Goal: Book appointment/travel/reservation

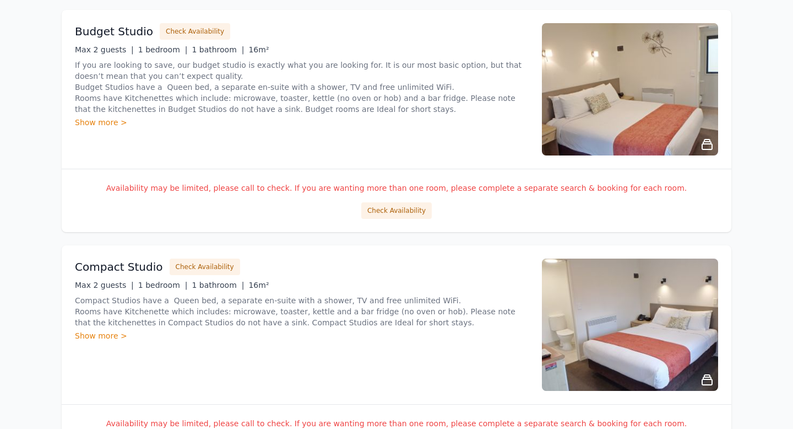
scroll to position [678, 0]
click at [381, 205] on button "Check Availability" at bounding box center [396, 210] width 71 height 17
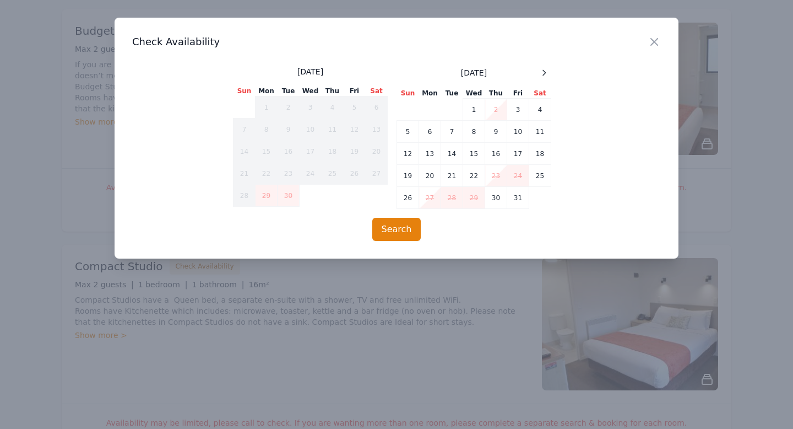
click at [551, 70] on div "[DATE] Sun Mon Tue Wed Thu Fri Sat 1 2 3 4 5 6 7 8 9 10 11 12 13 14 15 16 17 18…" at bounding box center [396, 137] width 327 height 143
click at [539, 73] on div at bounding box center [544, 72] width 13 height 13
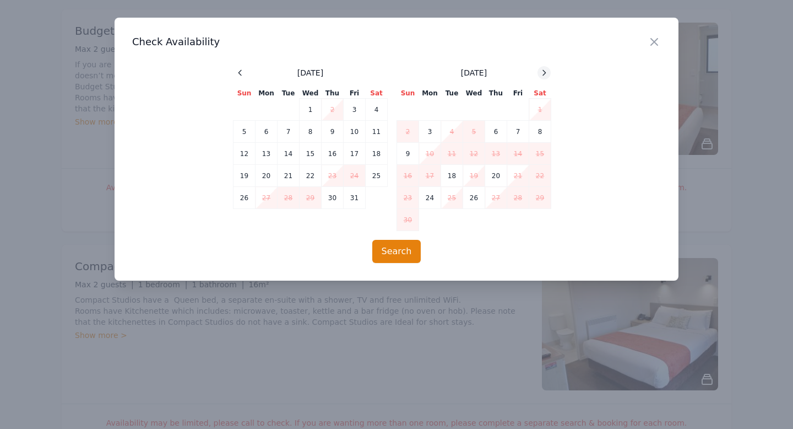
click at [539, 73] on div at bounding box center [544, 72] width 13 height 13
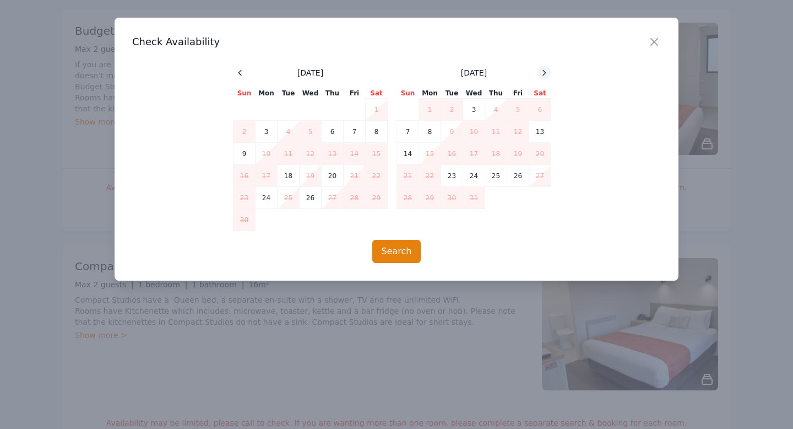
click at [539, 73] on div at bounding box center [544, 72] width 13 height 13
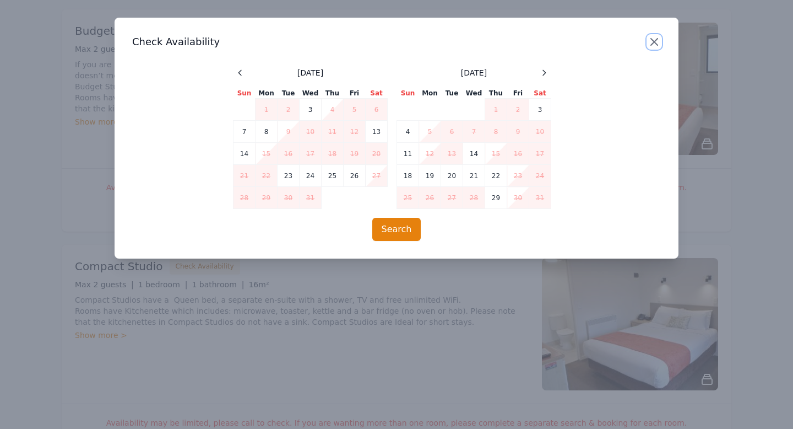
click at [654, 41] on icon "button" at bounding box center [654, 42] width 7 height 7
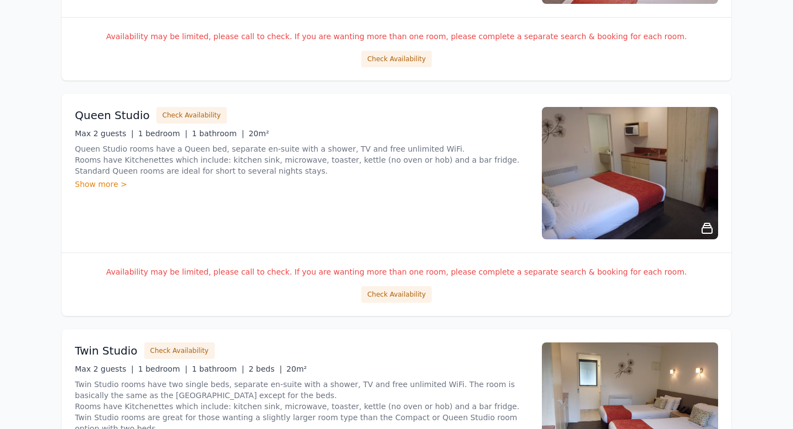
scroll to position [1776, 0]
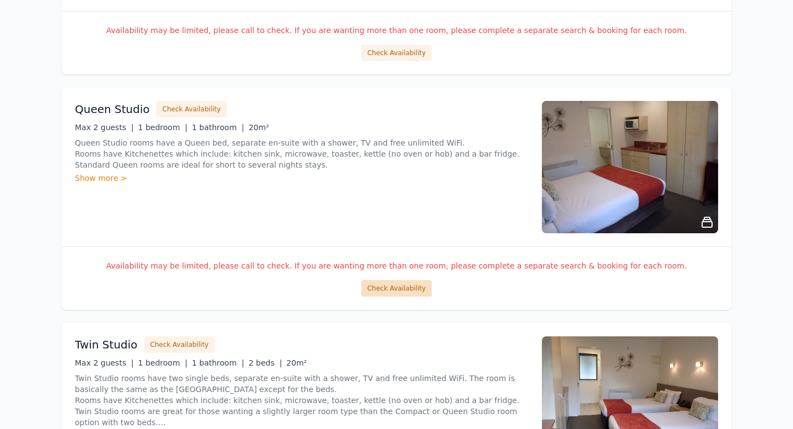
click at [410, 289] on button "Check Availability" at bounding box center [396, 288] width 71 height 17
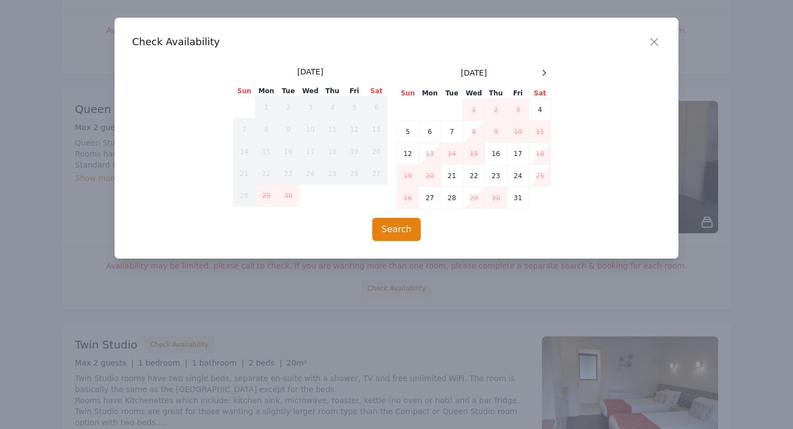
click at [543, 61] on div "Close Check Availability [DATE] Sun Mon Tue Wed Thu Fri Sat 1 2 3 4 5 6 7 8 9 1…" at bounding box center [397, 138] width 564 height 241
click at [543, 66] on div at bounding box center [544, 72] width 13 height 13
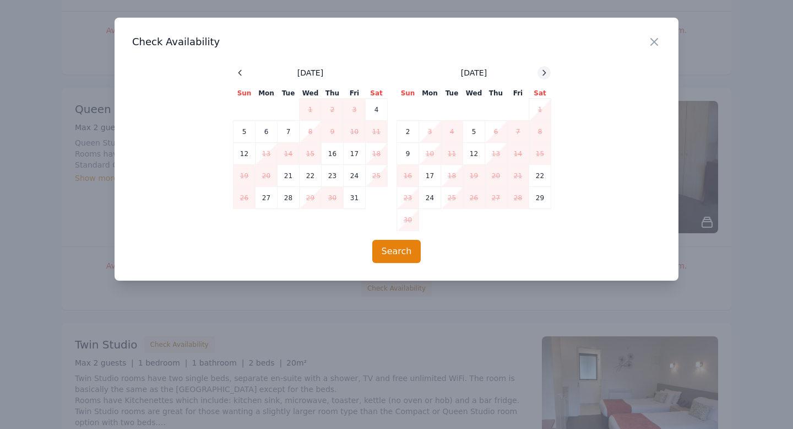
click at [543, 66] on div at bounding box center [544, 72] width 13 height 13
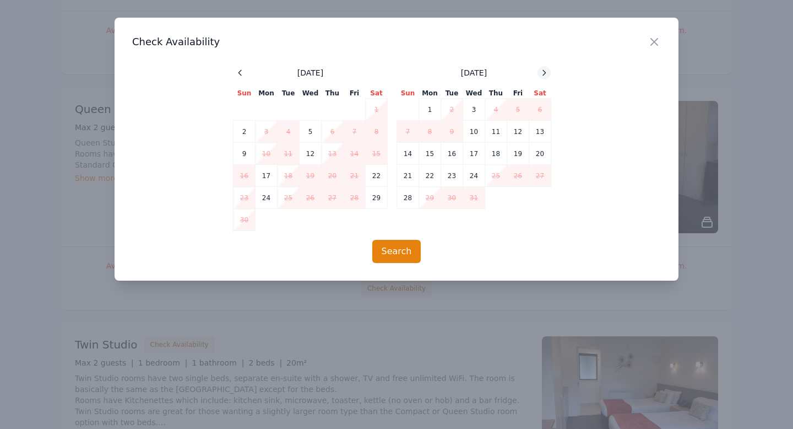
click at [542, 73] on icon at bounding box center [544, 72] width 9 height 9
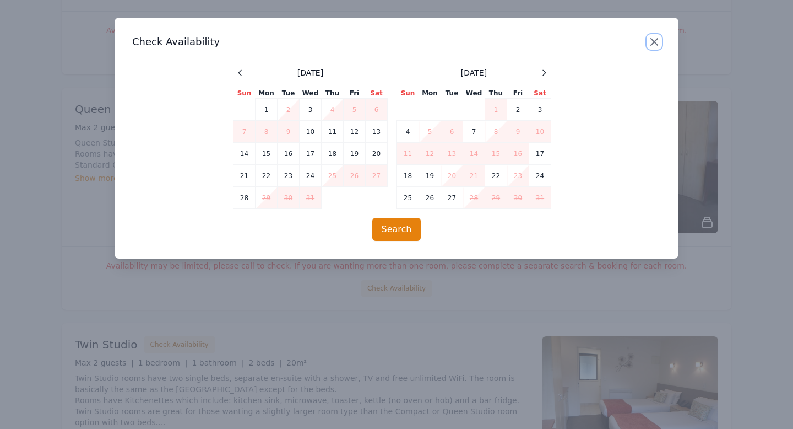
click at [653, 40] on icon "button" at bounding box center [654, 42] width 7 height 7
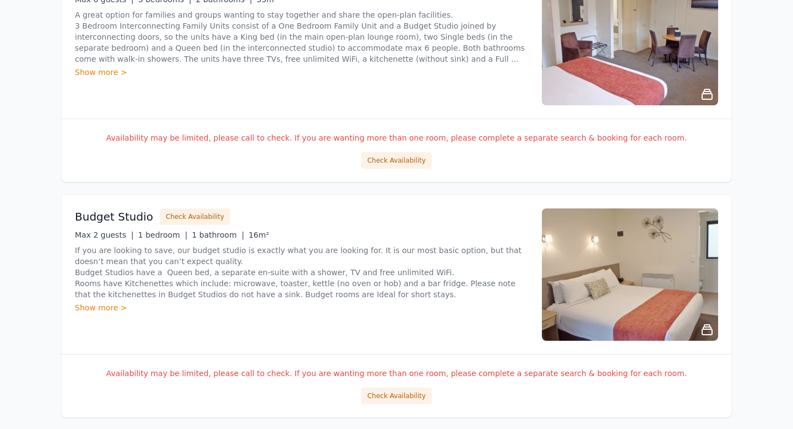
scroll to position [485, 0]
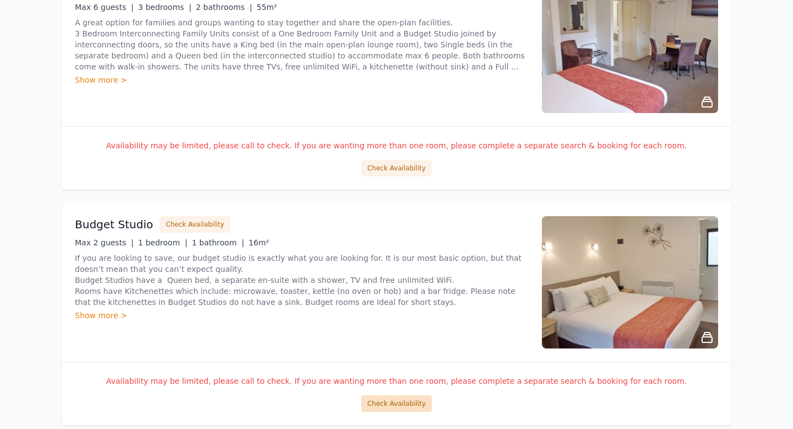
click at [405, 400] on button "Check Availability" at bounding box center [396, 403] width 71 height 17
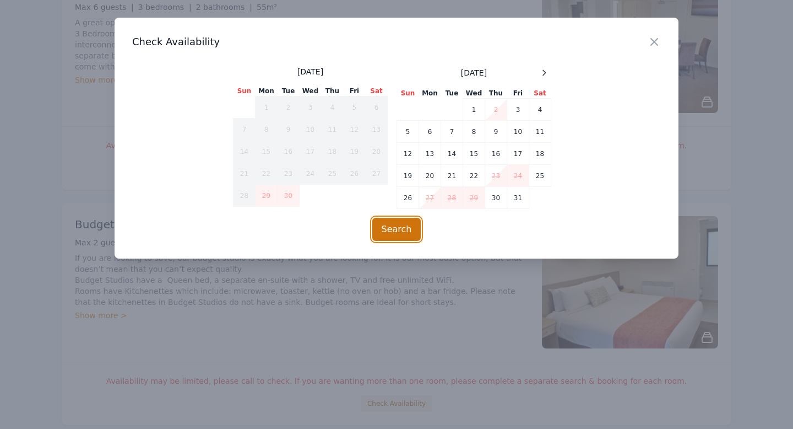
click at [387, 228] on button "Search" at bounding box center [396, 229] width 49 height 23
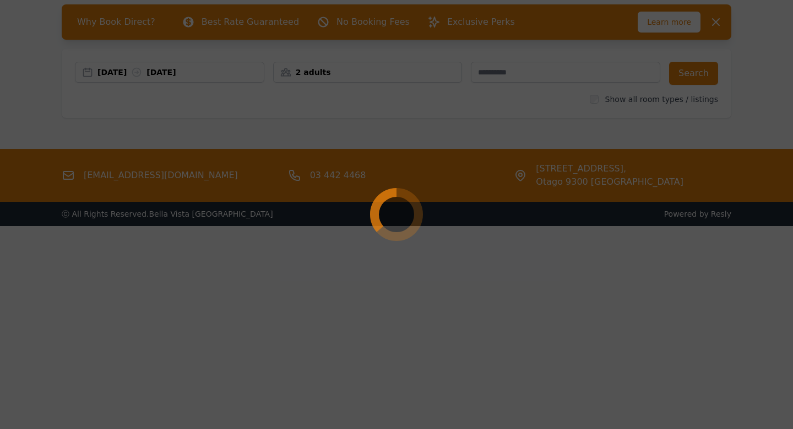
scroll to position [53, 0]
